Goal: Information Seeking & Learning: Learn about a topic

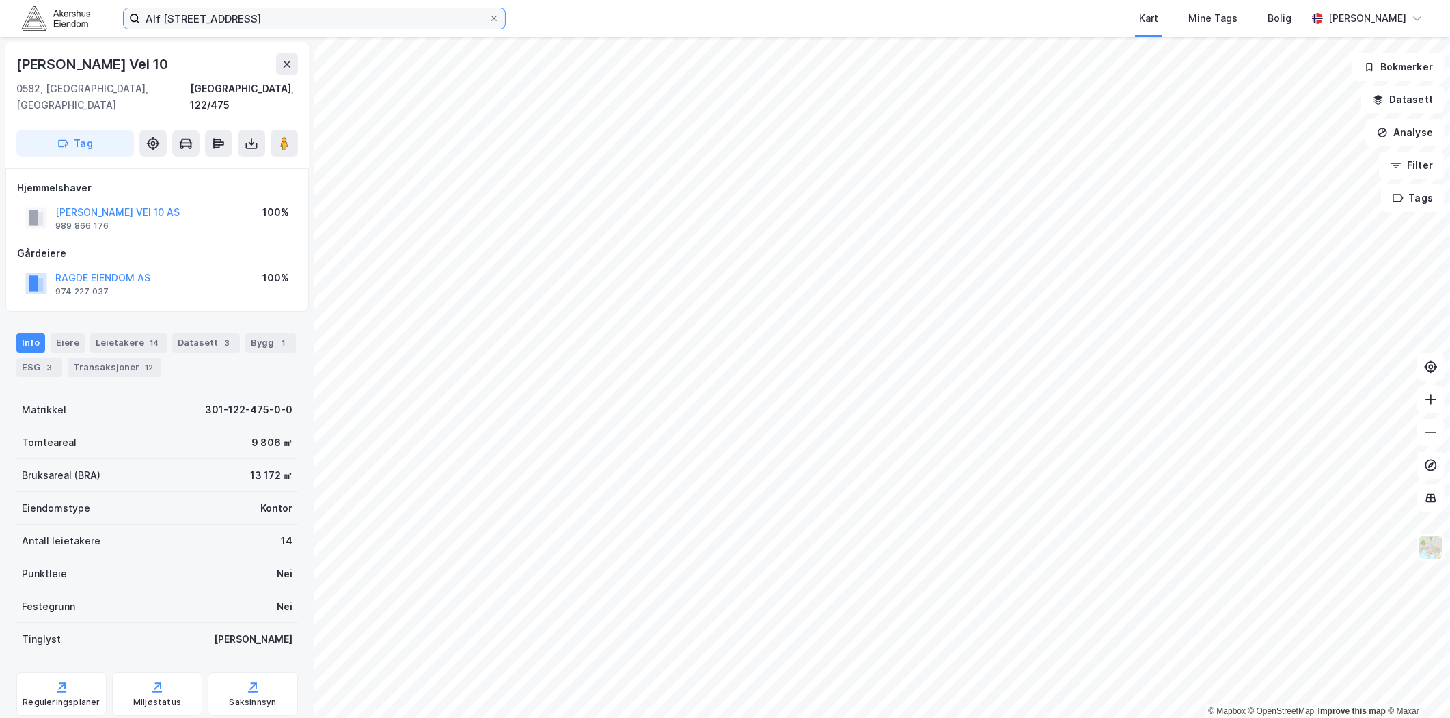
scroll to position [25, 0]
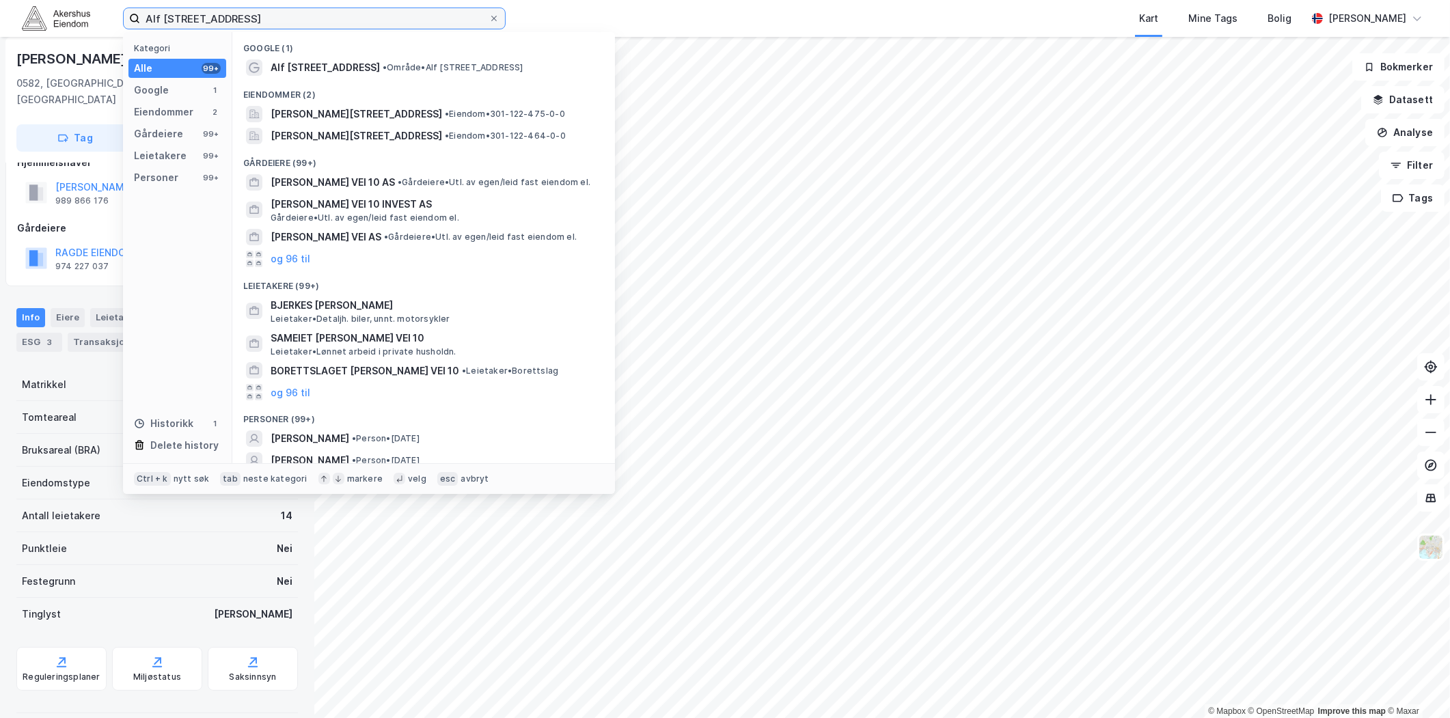
drag, startPoint x: 339, startPoint y: 8, endPoint x: -56, endPoint y: 58, distance: 398.3
click at [0, 58] on html "Alf [STREET_ADDRESS] Kategori Alle 99+ Google 1 Eiendommer 2 Gårdeiere 99+ Leie…" at bounding box center [725, 359] width 1450 height 718
paste input "[STREET_ADDRESS]"
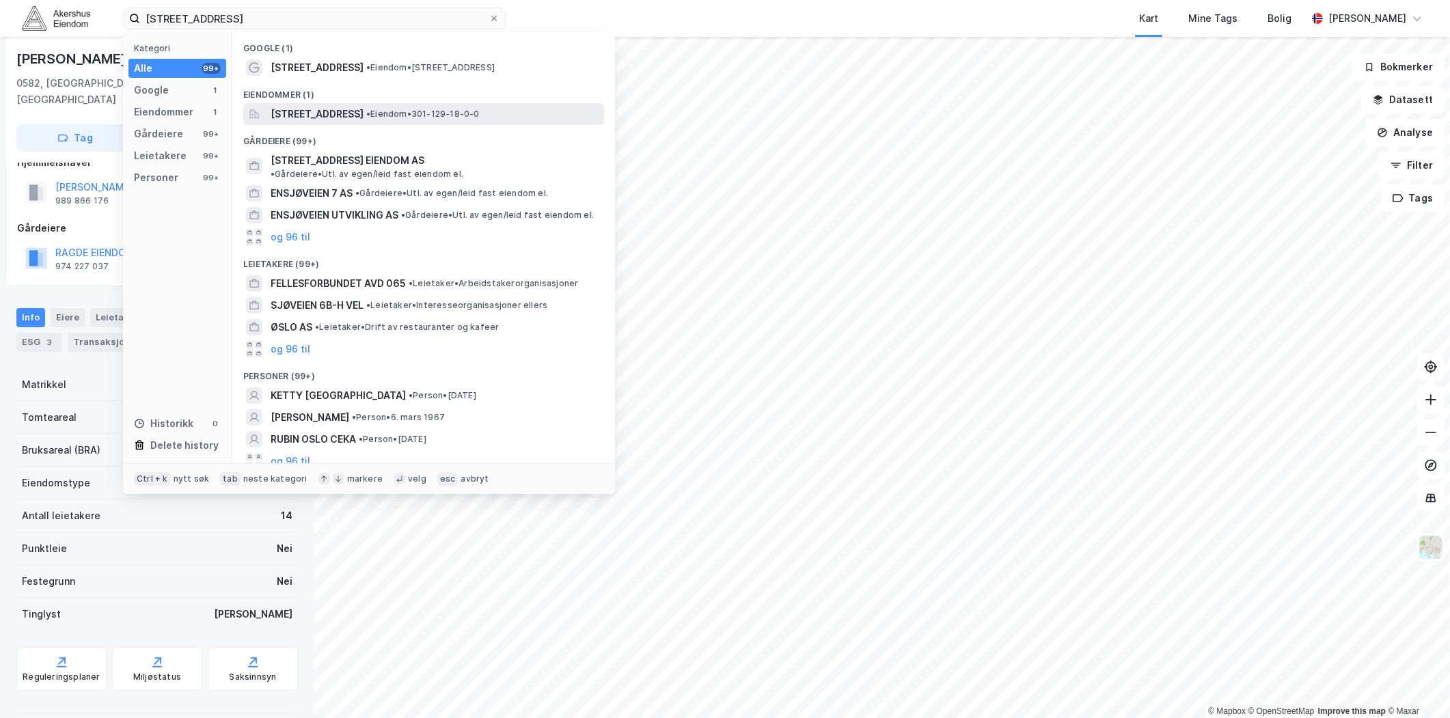
click at [334, 116] on span "[STREET_ADDRESS]" at bounding box center [317, 114] width 93 height 16
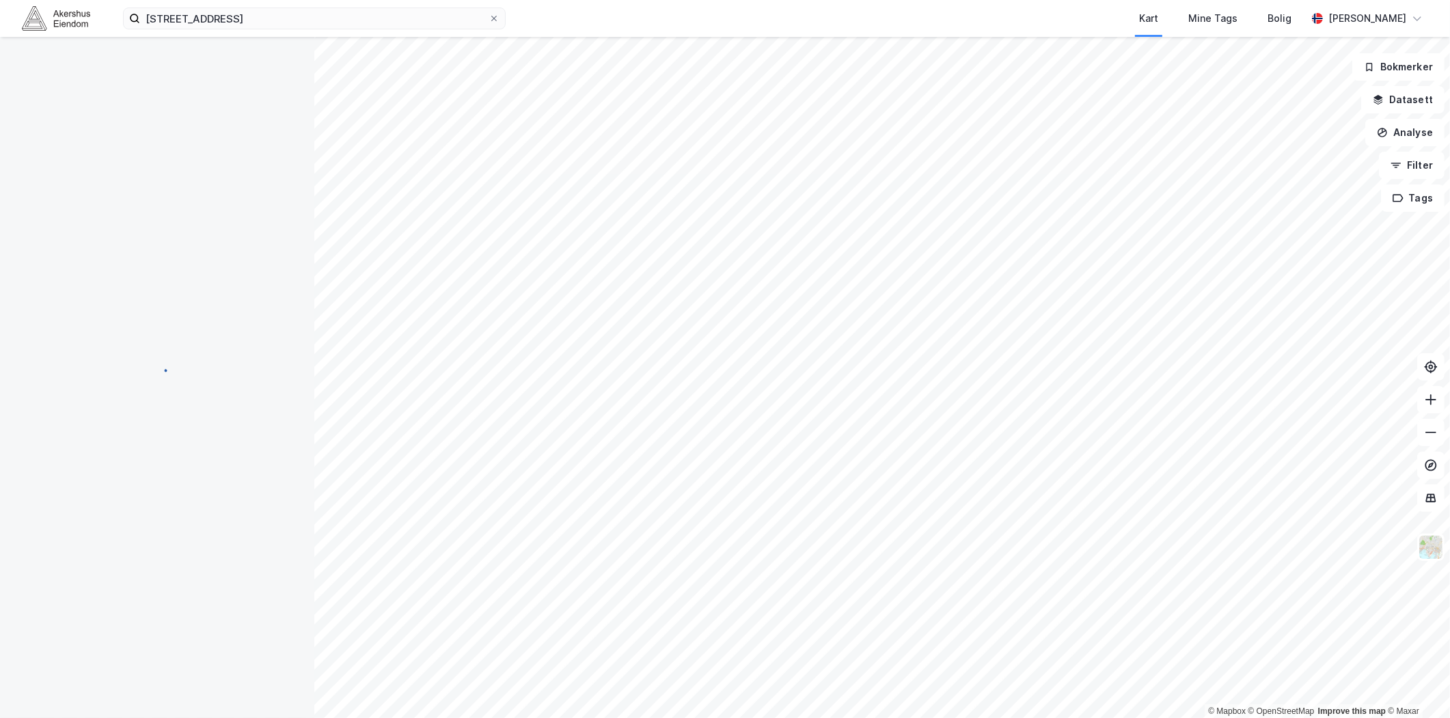
scroll to position [25, 0]
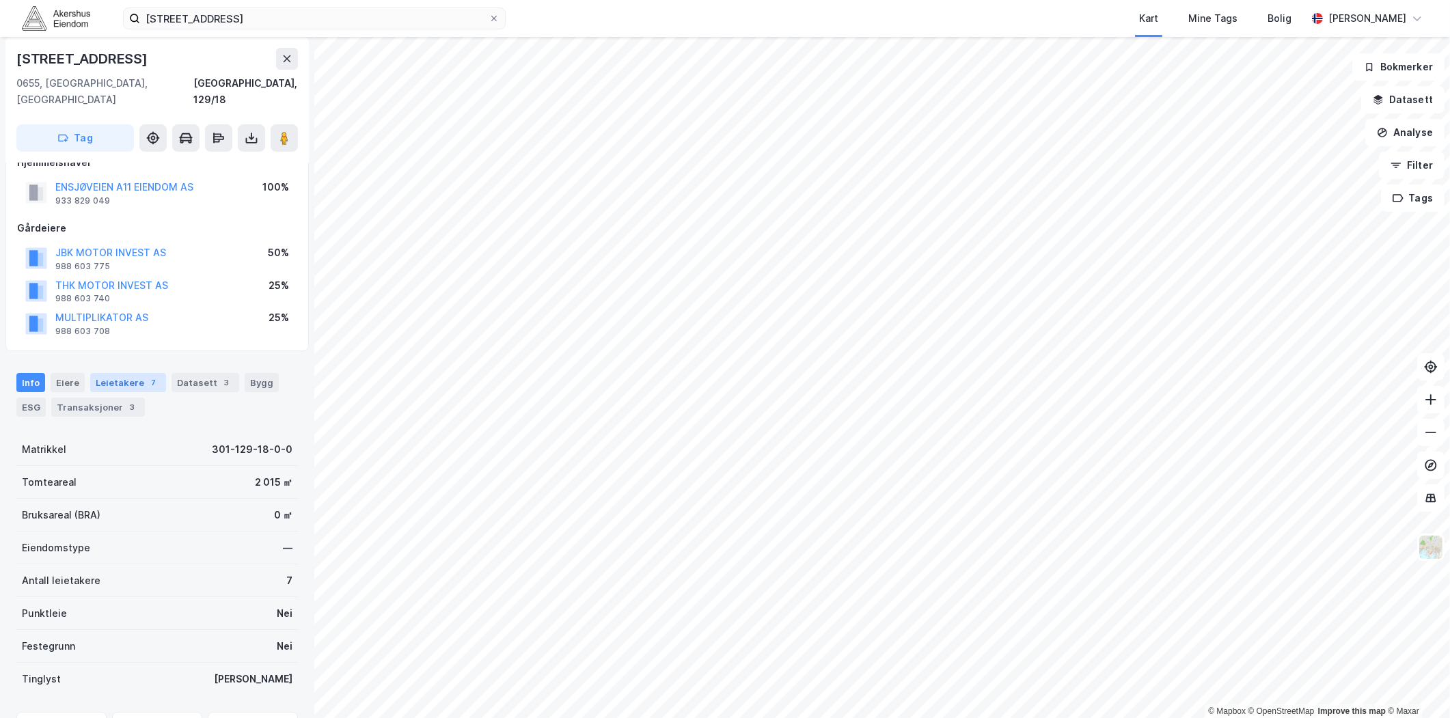
click at [123, 373] on div "Leietakere 7" at bounding box center [128, 382] width 76 height 19
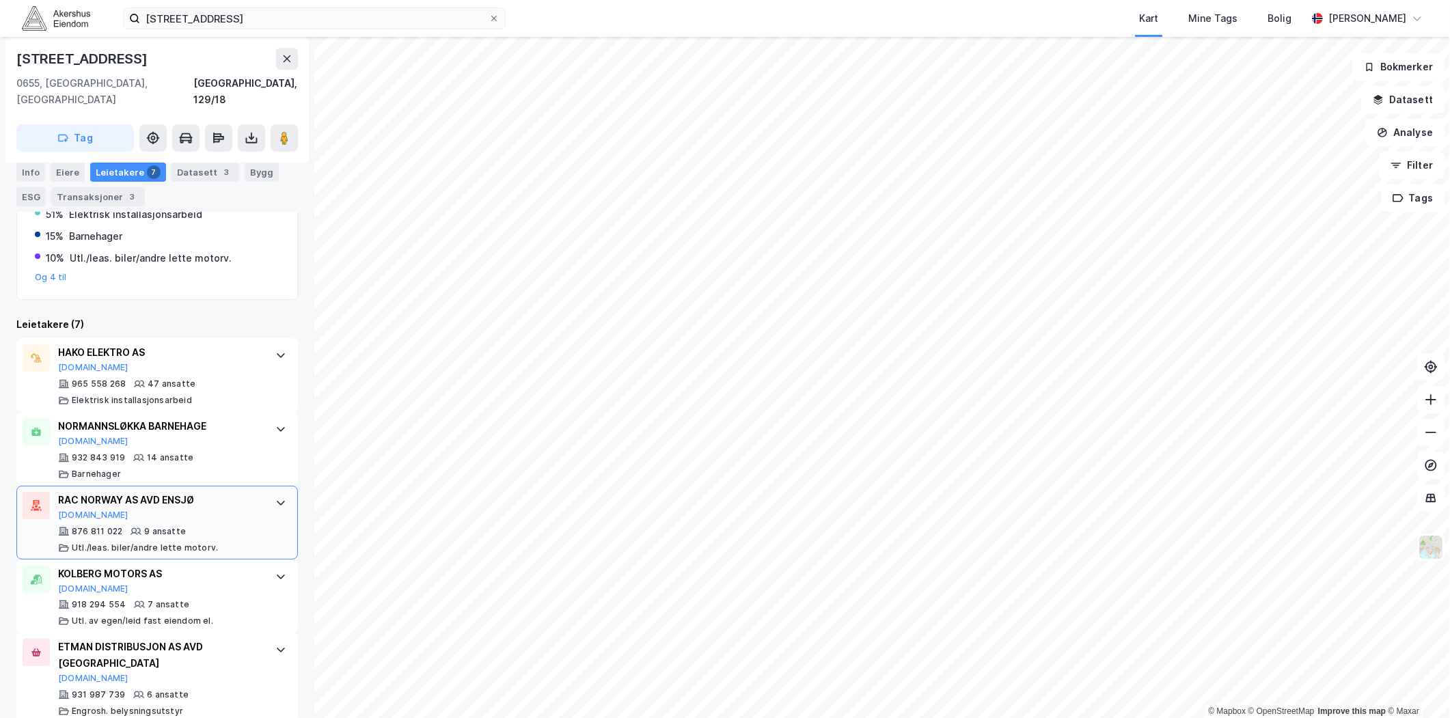
scroll to position [379, 0]
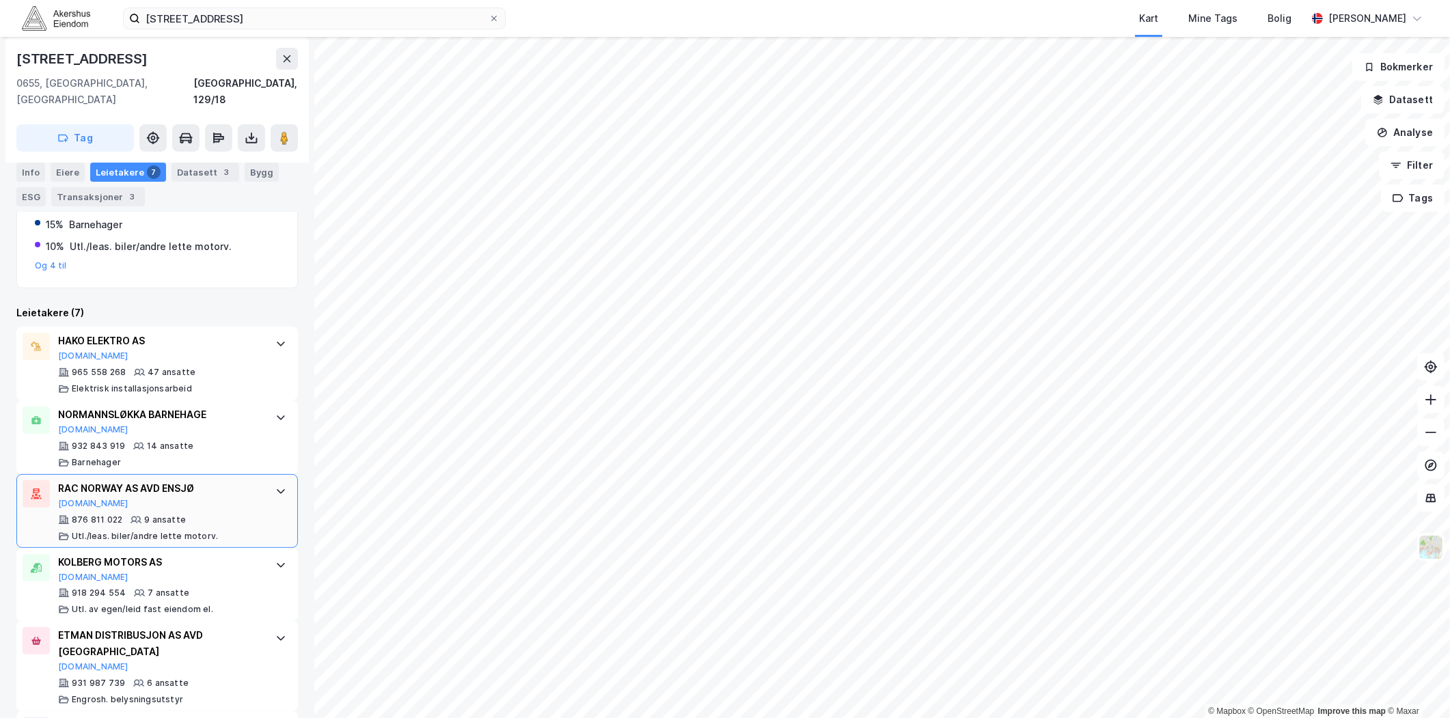
click at [248, 493] on div "RAC NORWAY AS AVD ENSJØ [DOMAIN_NAME] 876 811 022 9 ansatte Utl./leas. biler/an…" at bounding box center [160, 512] width 204 height 62
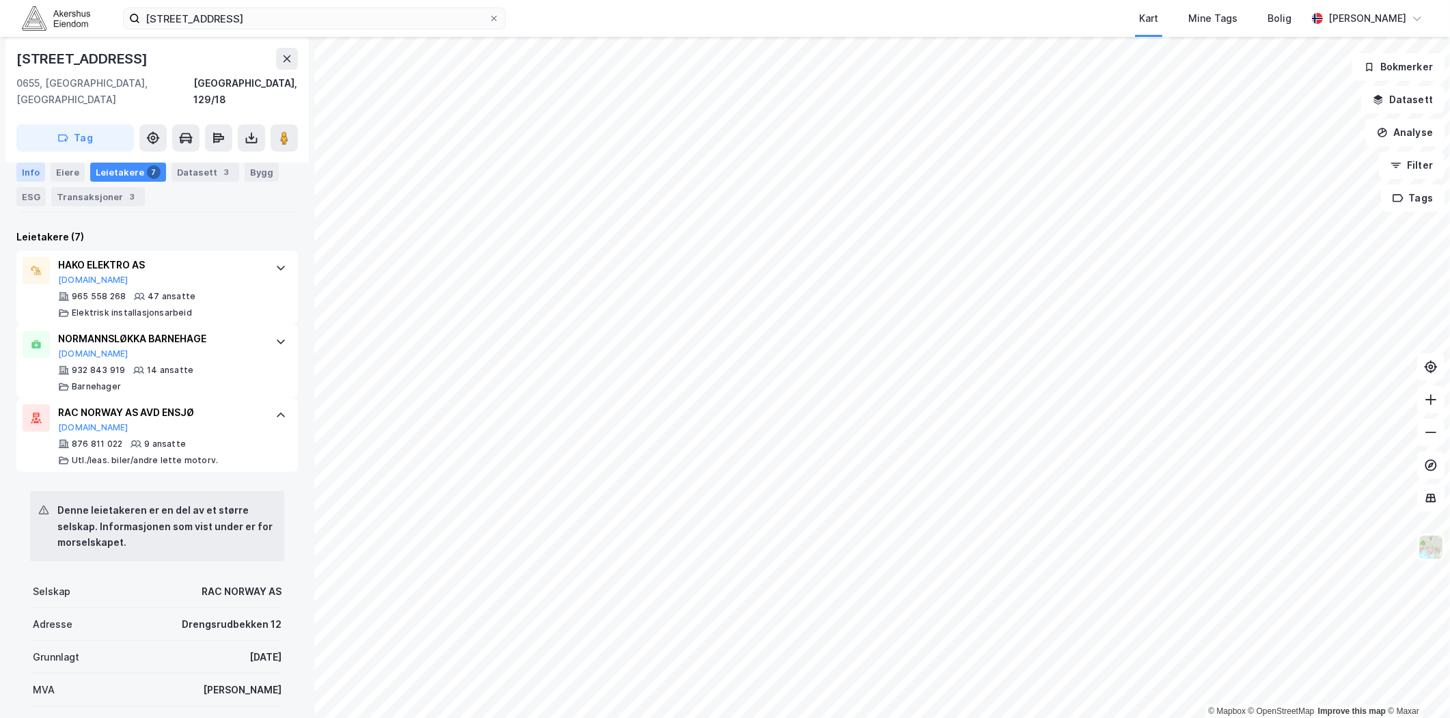
click at [41, 169] on div "Info" at bounding box center [30, 172] width 29 height 19
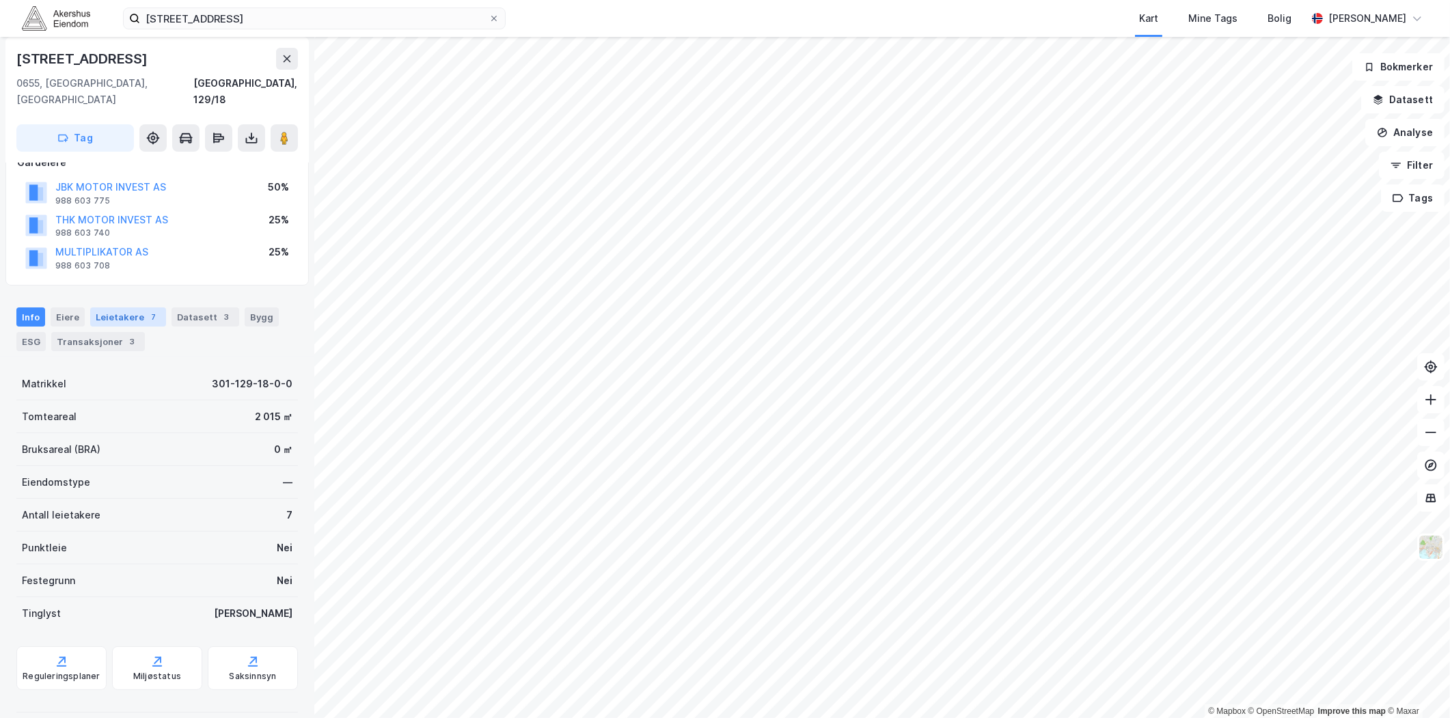
click at [137, 308] on div "Leietakere 7" at bounding box center [128, 317] width 76 height 19
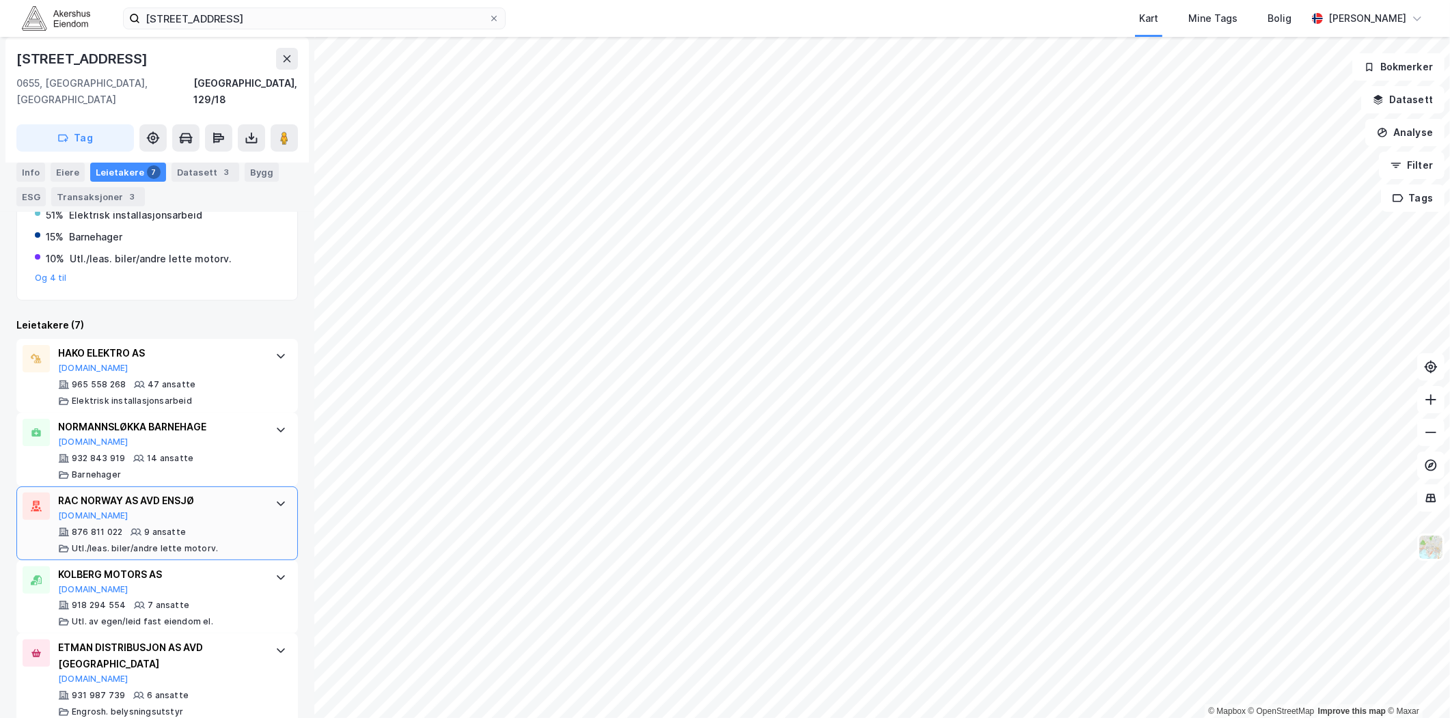
scroll to position [379, 0]
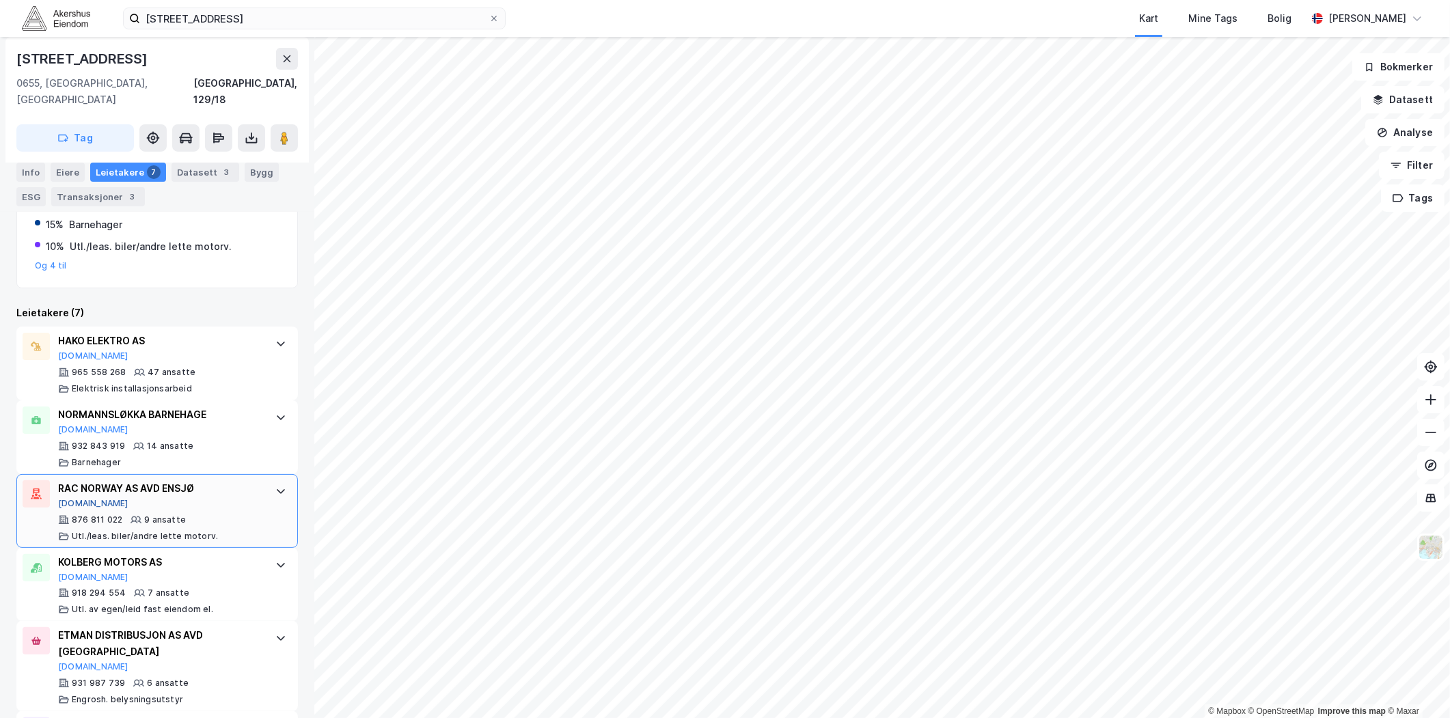
click at [82, 498] on button "[DOMAIN_NAME]" at bounding box center [93, 503] width 70 height 11
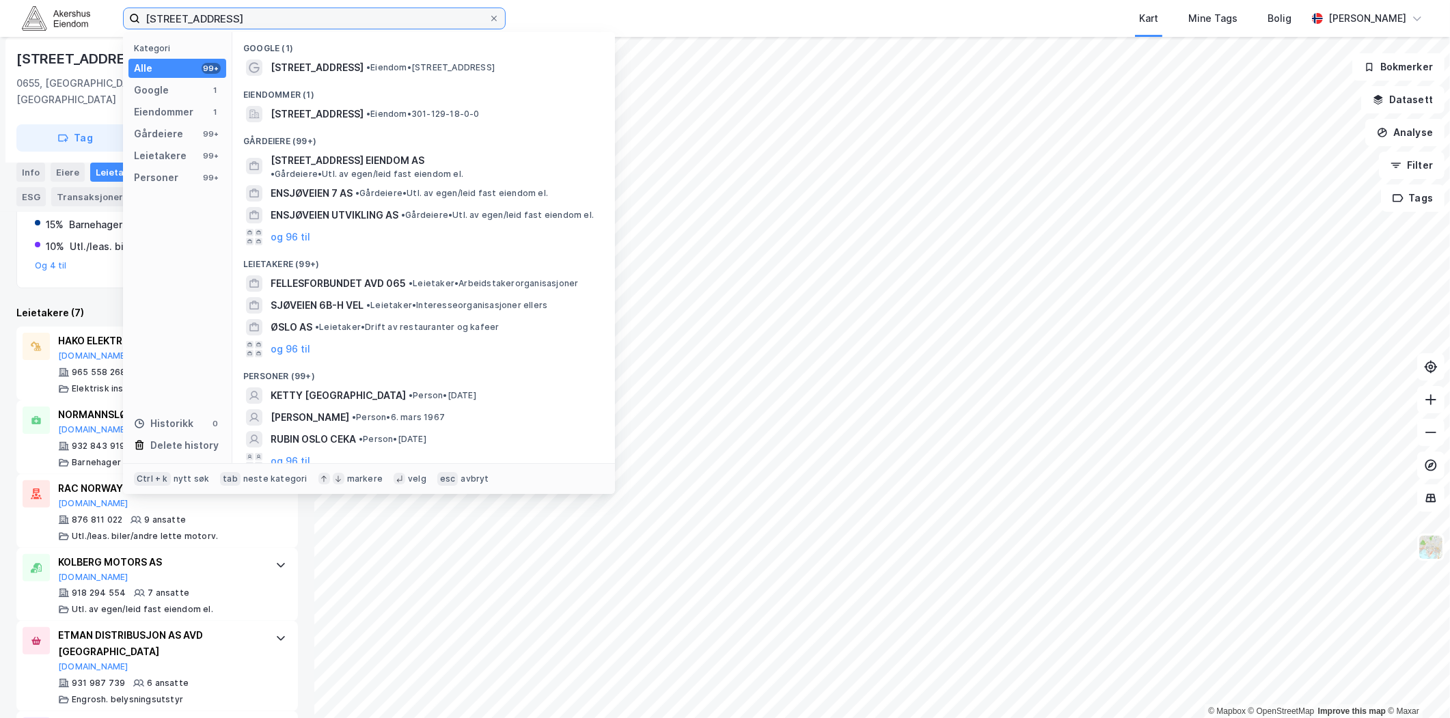
drag, startPoint x: 371, startPoint y: 16, endPoint x: -16, endPoint y: 12, distance: 387.6
click at [0, 12] on html "[STREET_ADDRESS] Kategori Alle 99+ Google 1 Eiendommer 1 Gårdeiere 99+ Leietake…" at bounding box center [725, 359] width 1450 height 718
paste input "Alf [STREET_ADDRESS]"
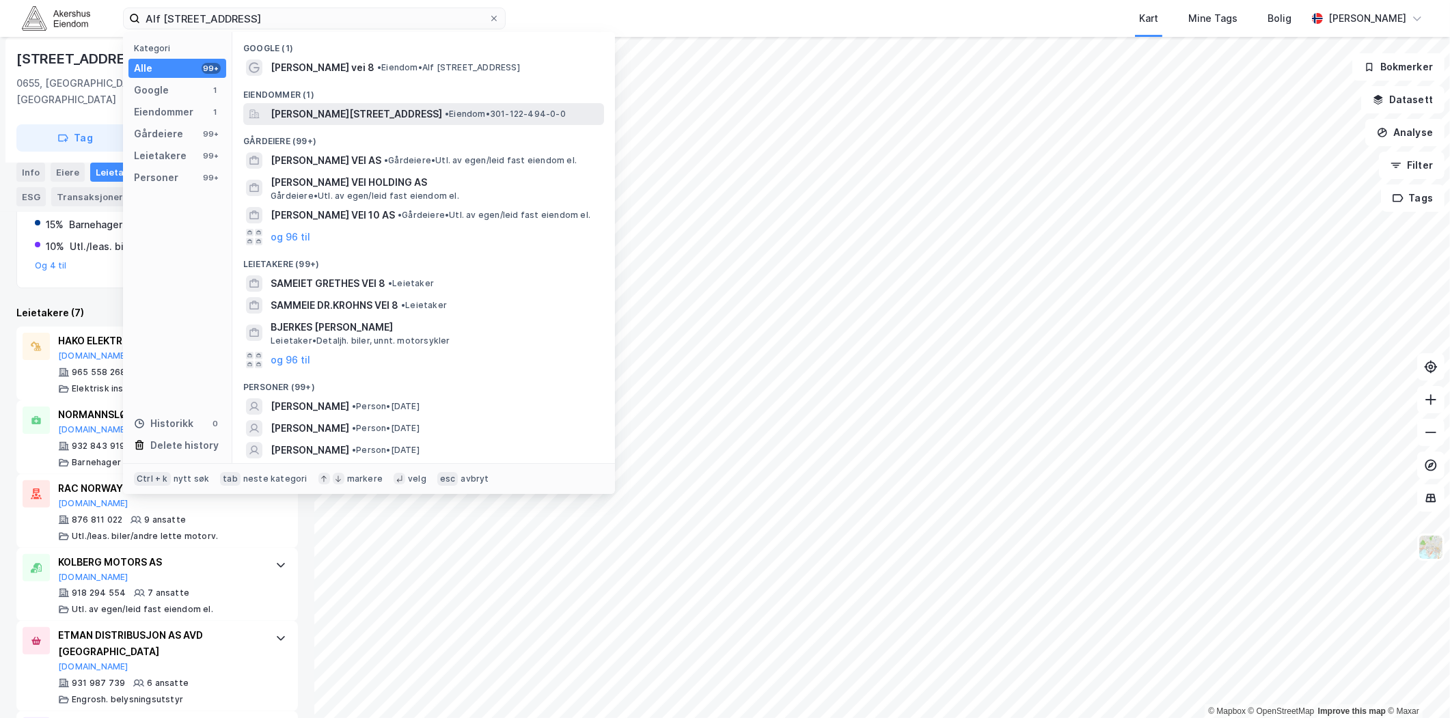
click at [377, 118] on span "[PERSON_NAME][STREET_ADDRESS]" at bounding box center [357, 114] width 172 height 16
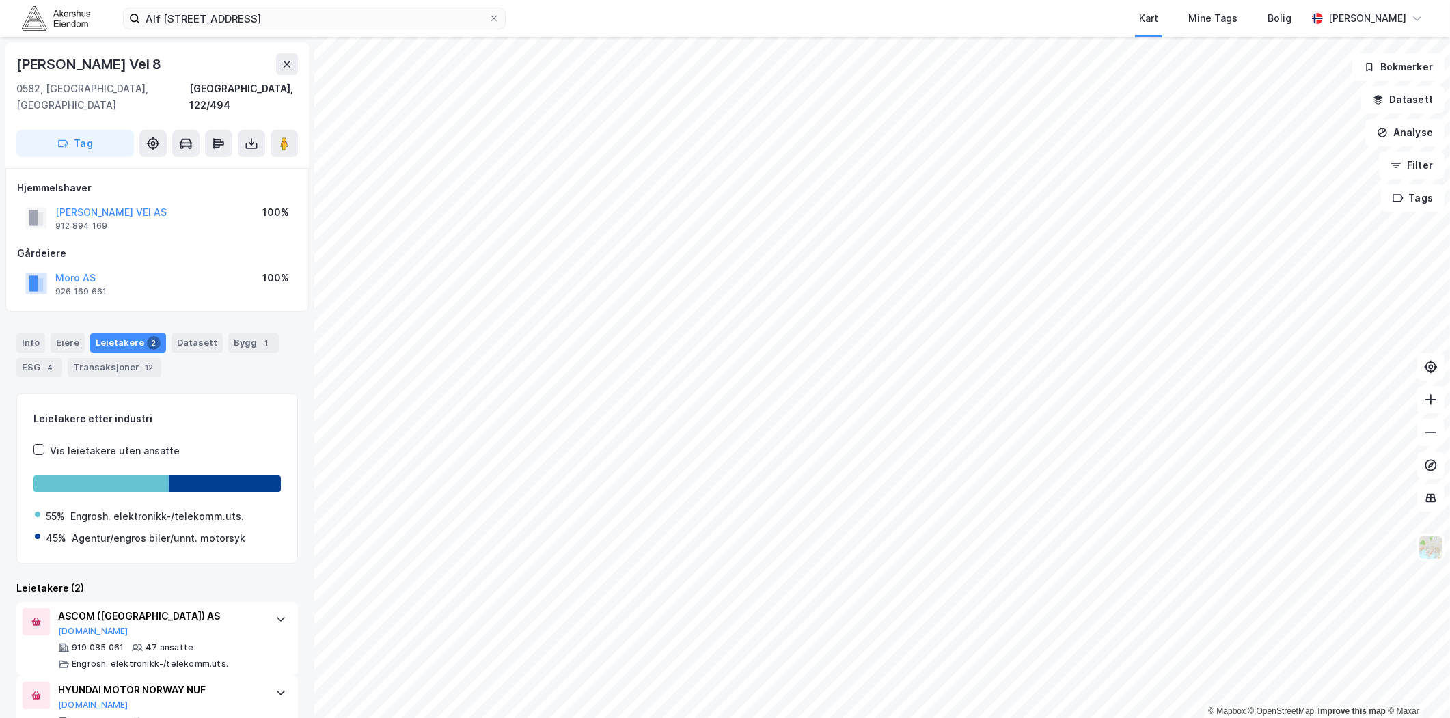
scroll to position [31, 0]
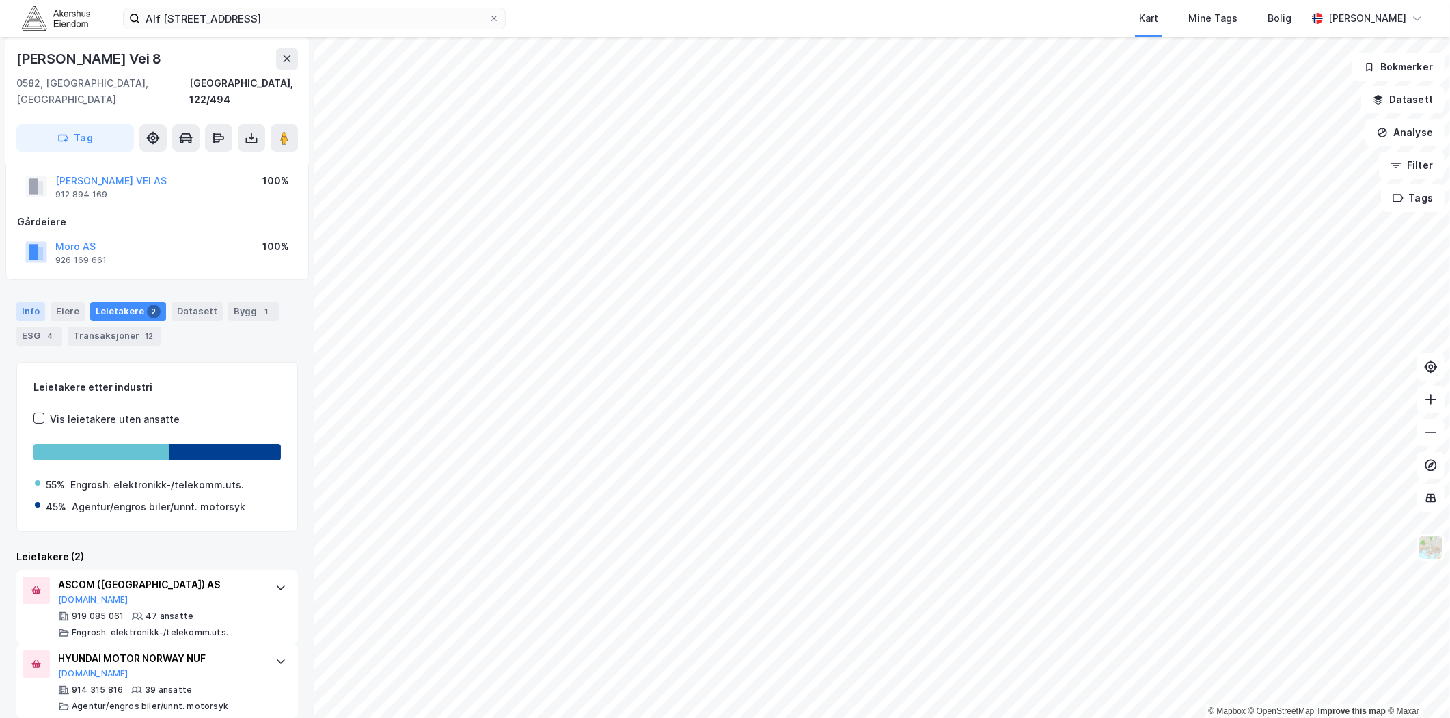
click at [29, 302] on div "Info" at bounding box center [30, 311] width 29 height 19
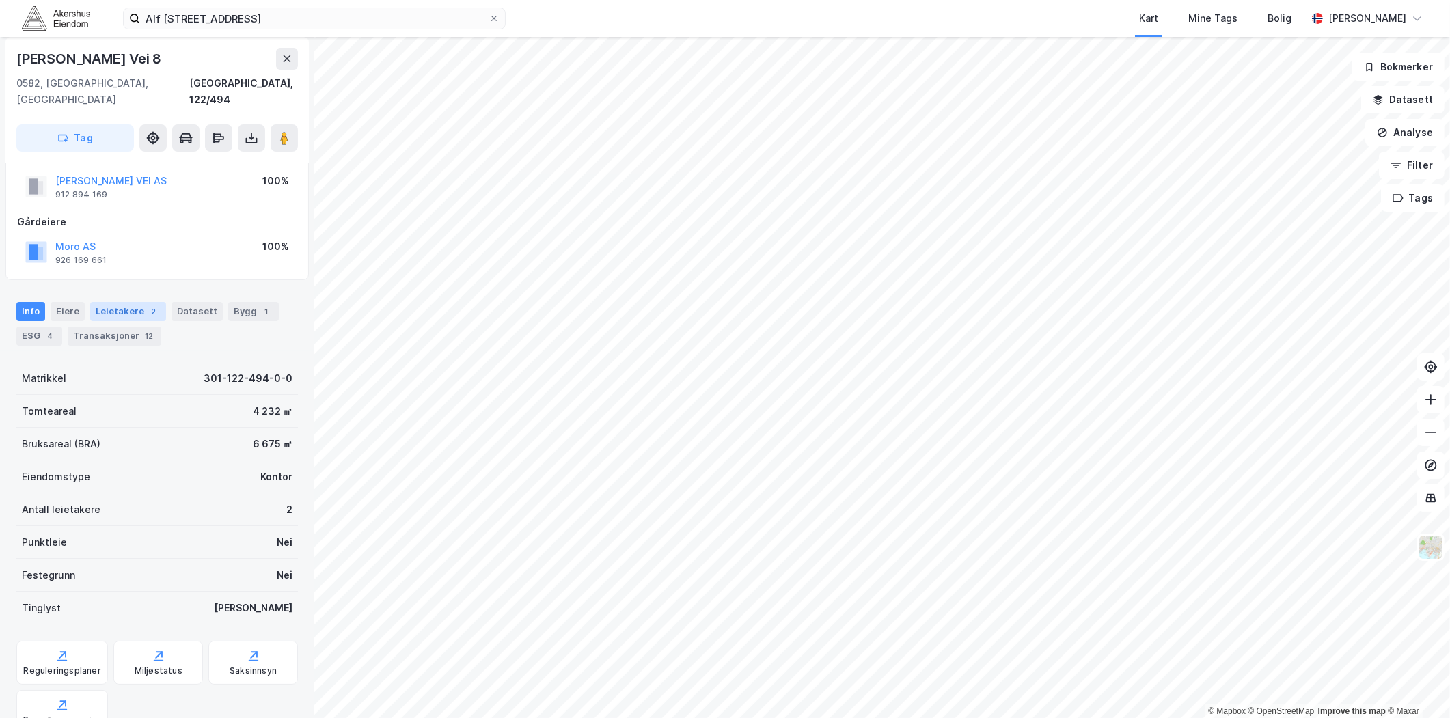
click at [125, 302] on div "Leietakere 2" at bounding box center [128, 311] width 76 height 19
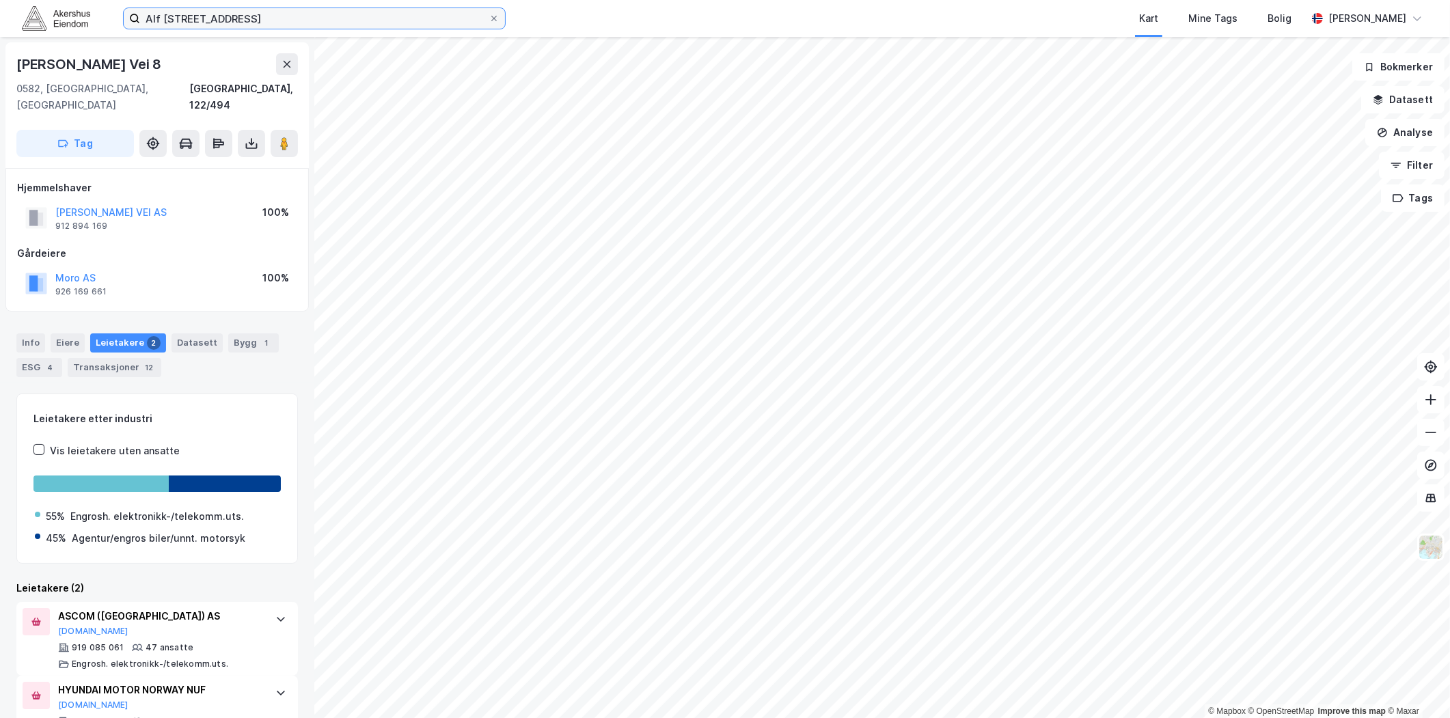
click at [296, 26] on input "Alf [STREET_ADDRESS]" at bounding box center [314, 18] width 349 height 21
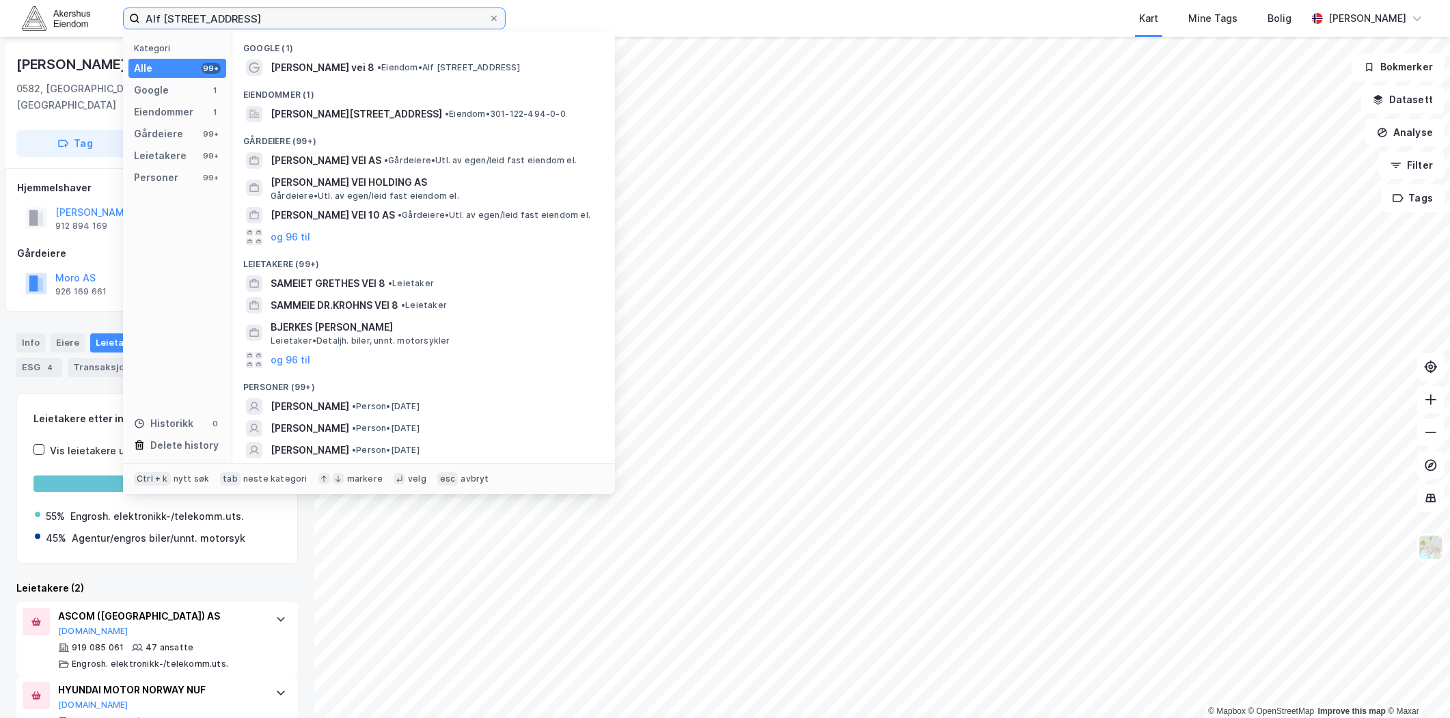
click at [296, 26] on input "Alf [STREET_ADDRESS]" at bounding box center [314, 18] width 349 height 21
paste input "[STREET_ADDRESS]"
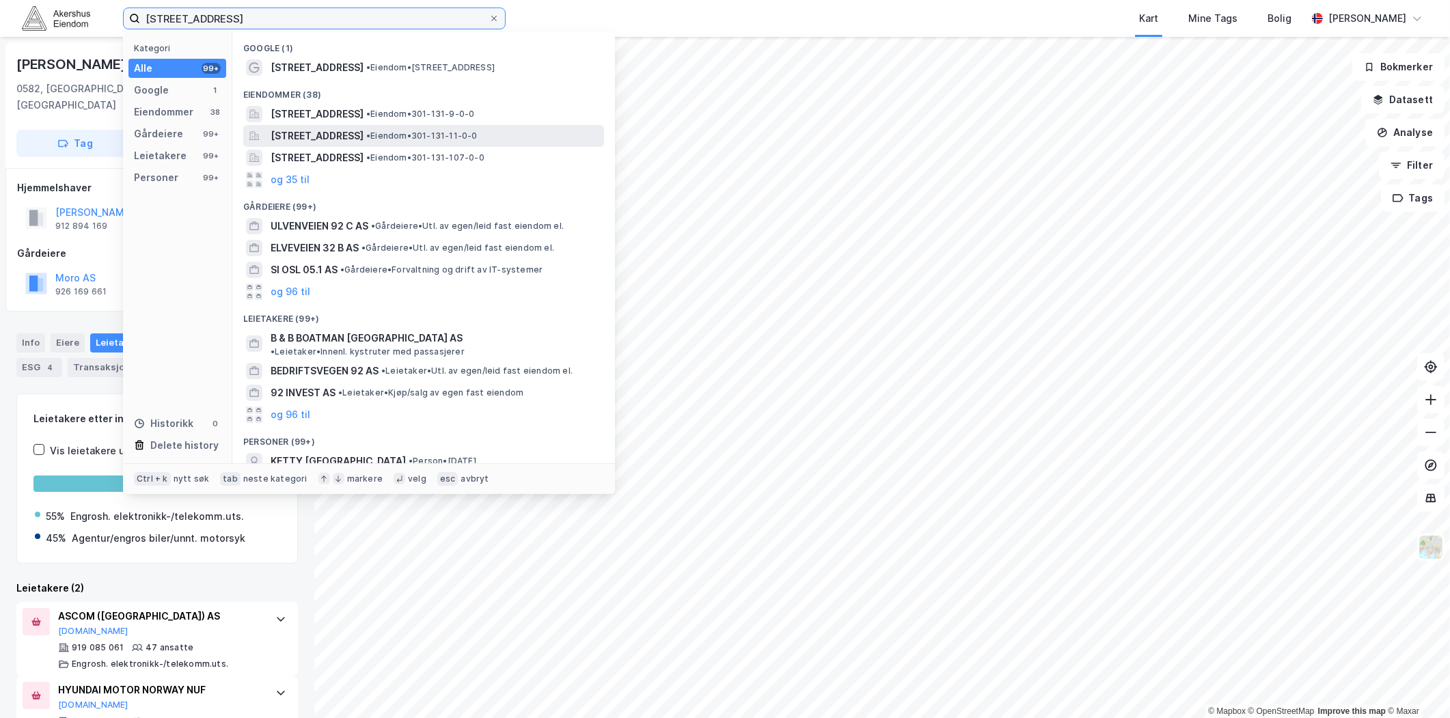
type input "[STREET_ADDRESS]"
click at [364, 139] on span "[STREET_ADDRESS]" at bounding box center [317, 136] width 93 height 16
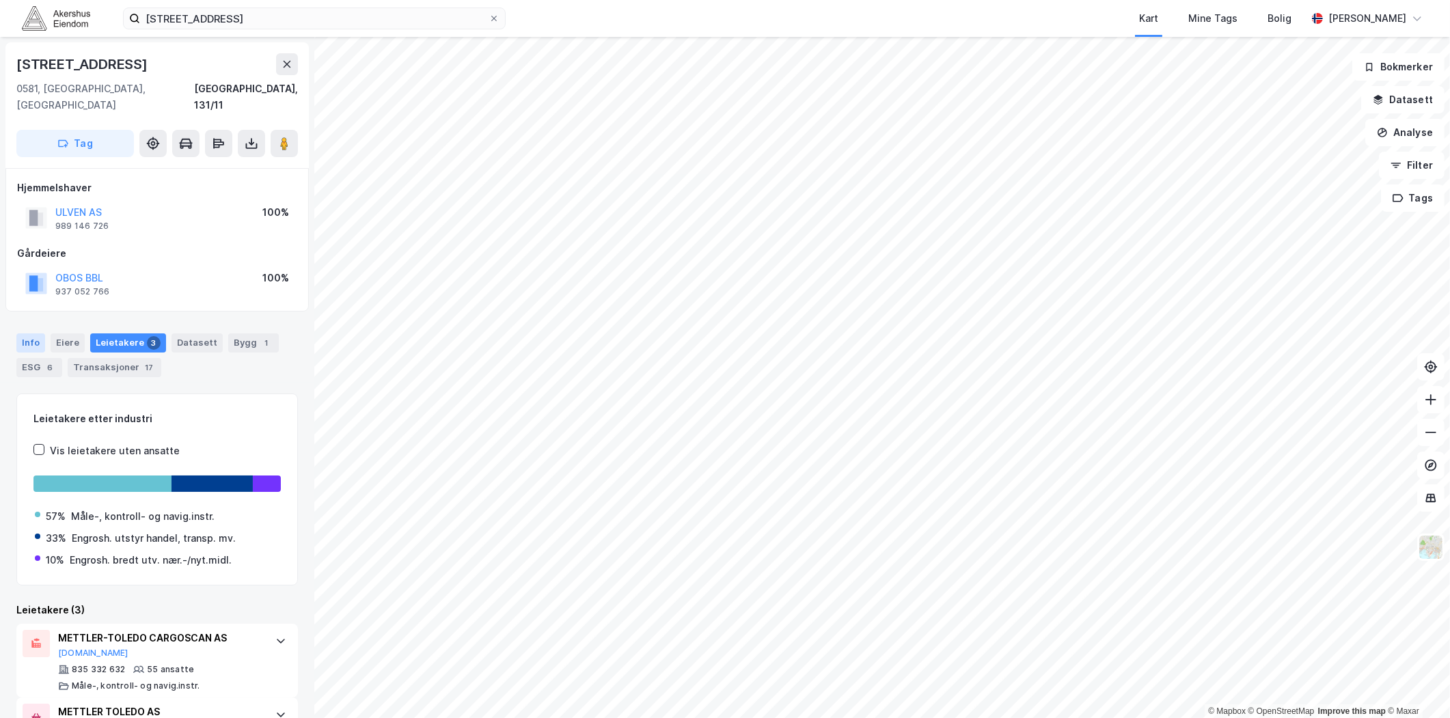
click at [29, 334] on div "Info" at bounding box center [30, 343] width 29 height 19
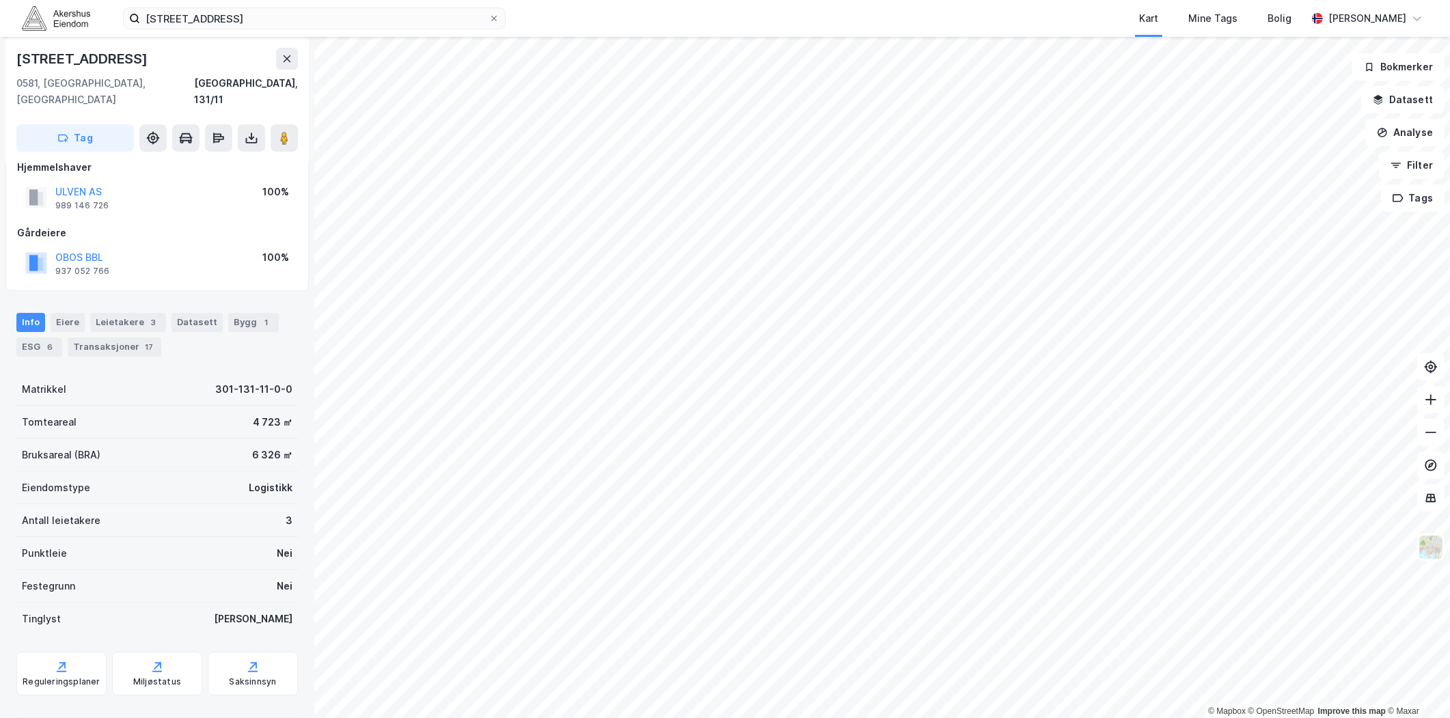
scroll to position [25, 0]
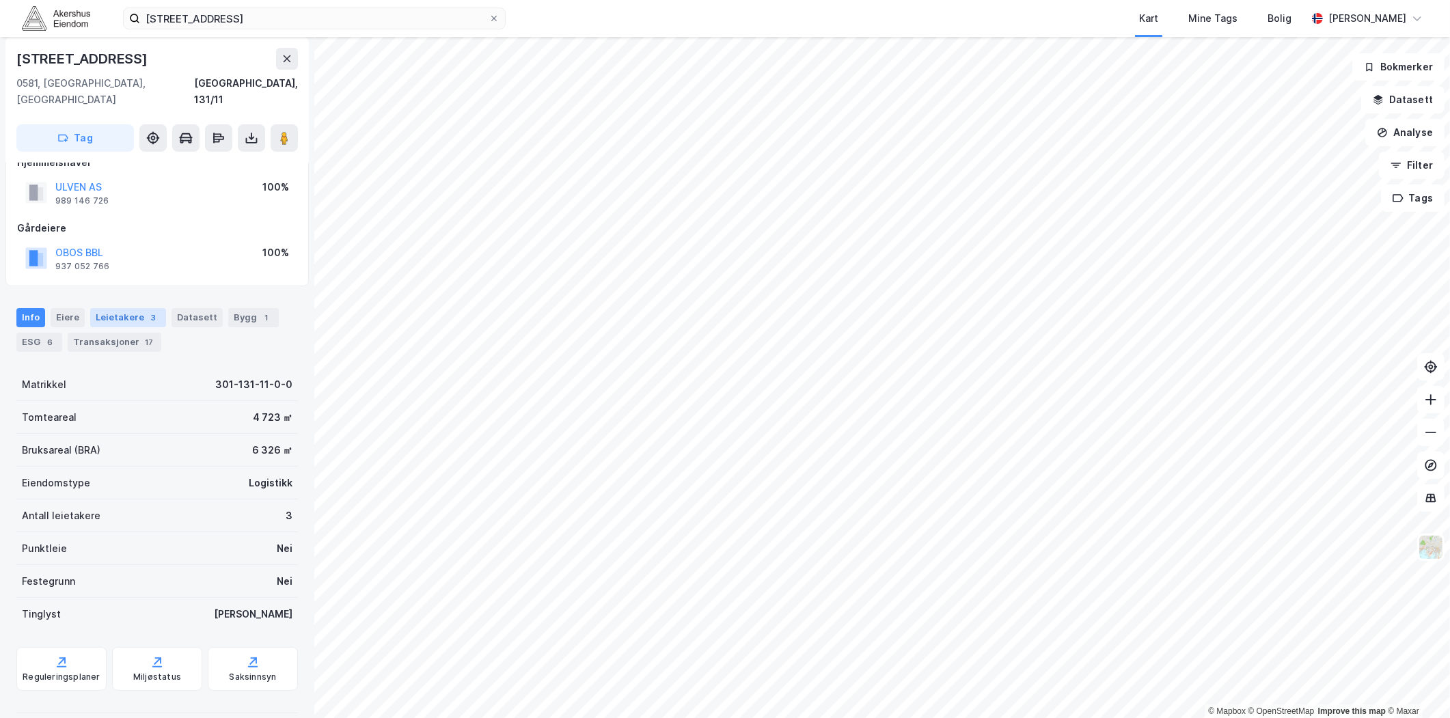
click at [107, 308] on div "Leietakere 3" at bounding box center [128, 317] width 76 height 19
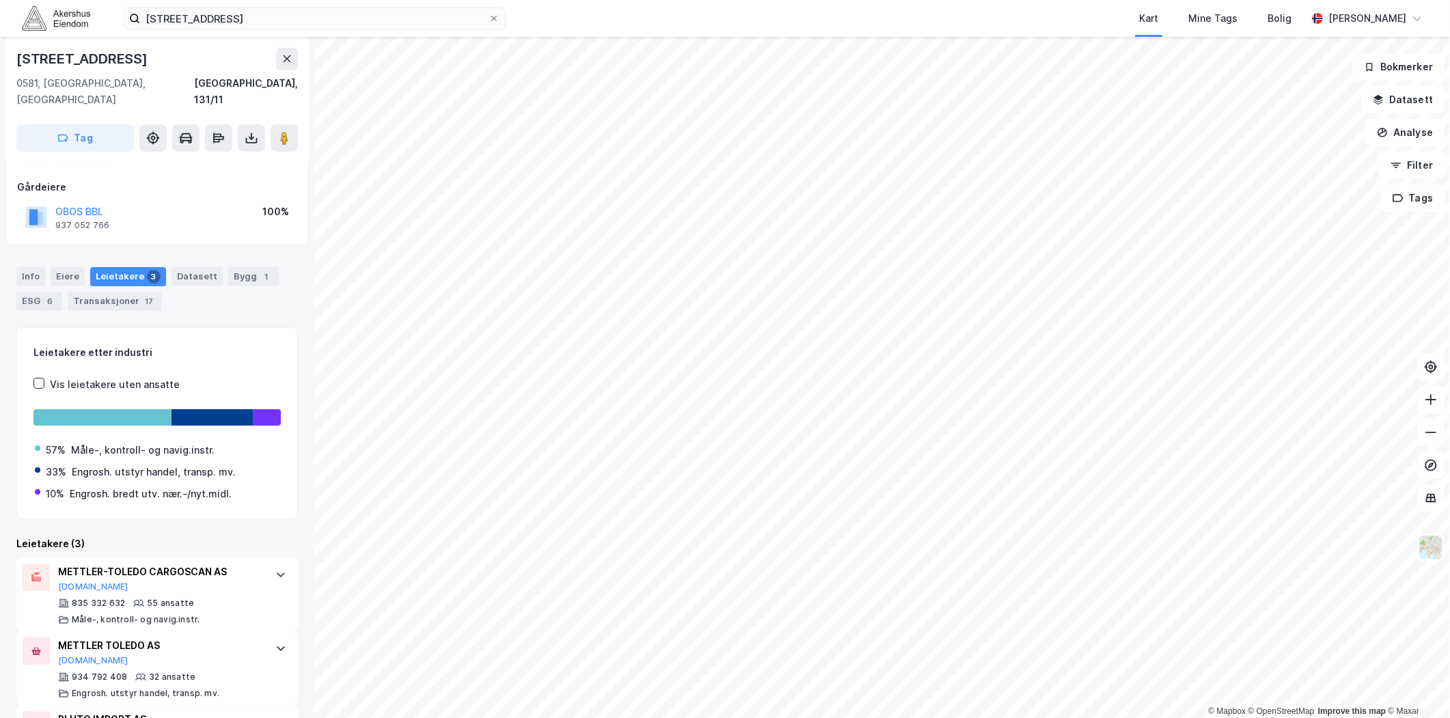
scroll to position [127, 0]
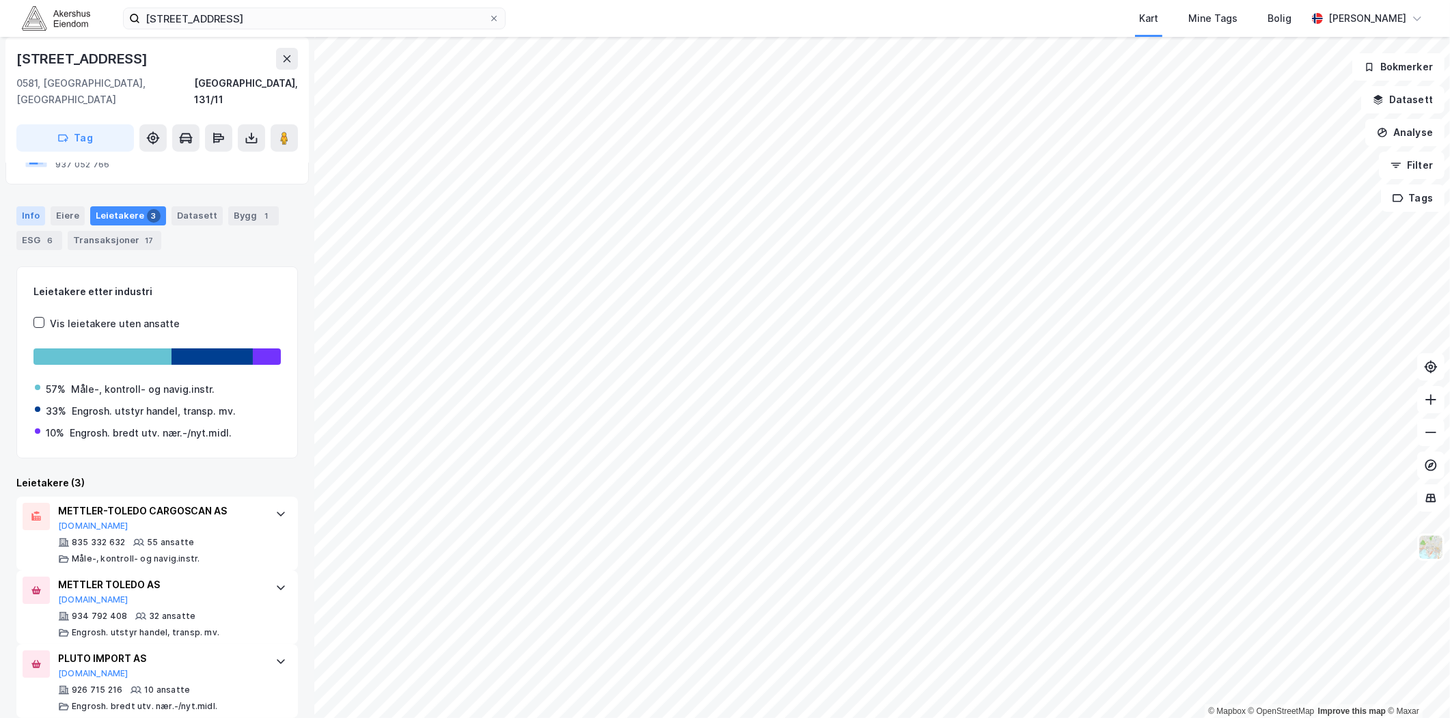
click at [28, 206] on div "Info" at bounding box center [30, 215] width 29 height 19
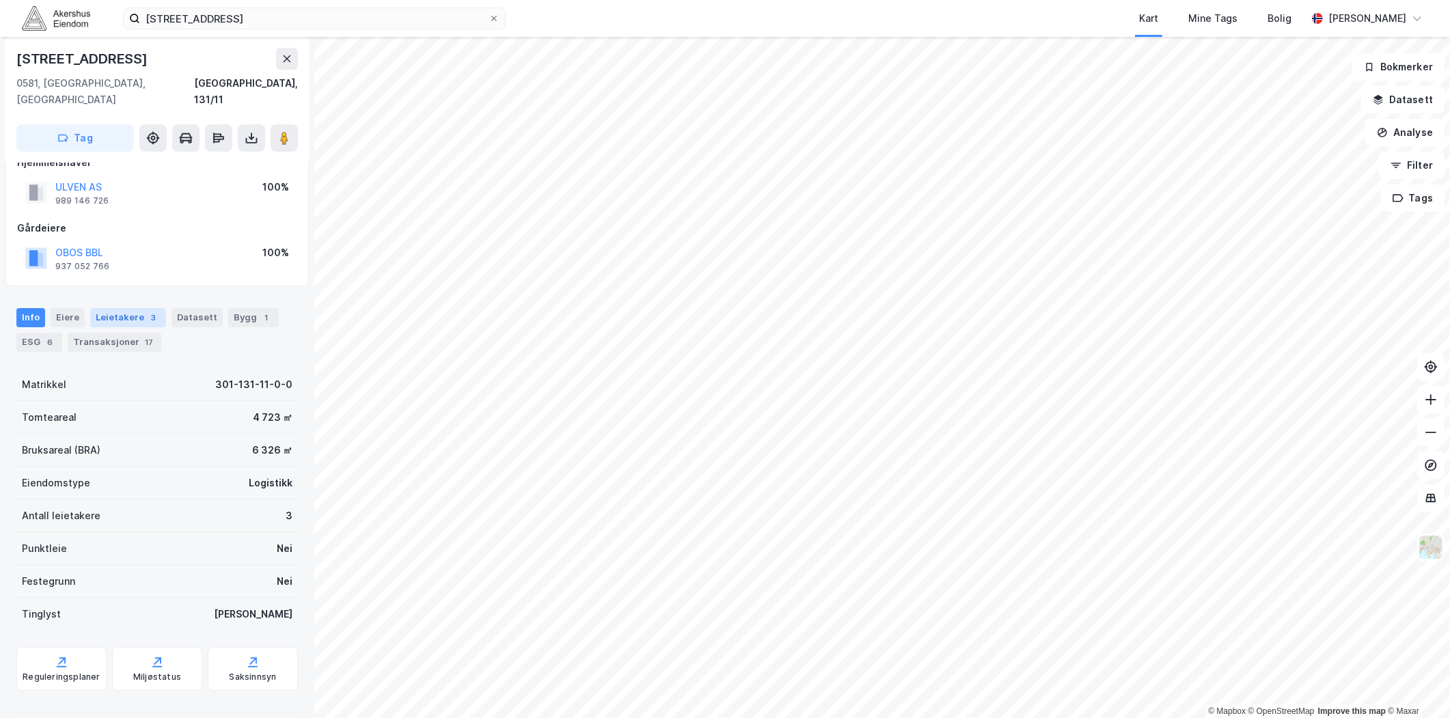
click at [131, 308] on div "Leietakere 3" at bounding box center [128, 317] width 76 height 19
